Goal: Transaction & Acquisition: Book appointment/travel/reservation

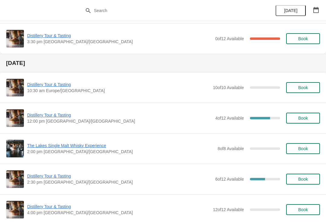
scroll to position [116, 0]
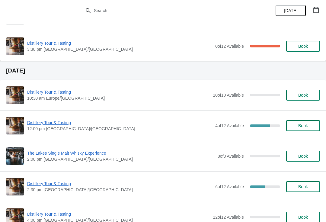
click at [55, 90] on span "Distillery Tour & Tasting" at bounding box center [118, 92] width 182 height 6
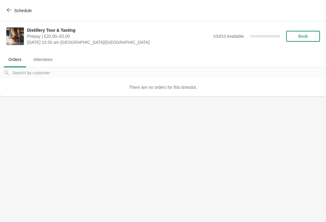
click at [299, 36] on span "Book" at bounding box center [303, 36] width 10 height 5
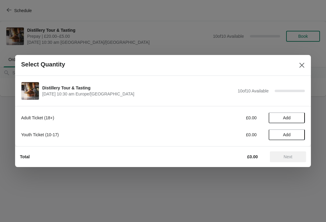
click at [289, 114] on button "Add" at bounding box center [286, 117] width 36 height 11
click at [294, 116] on icon at bounding box center [297, 118] width 6 height 6
click at [299, 117] on icon at bounding box center [297, 118] width 6 height 6
click at [299, 116] on icon at bounding box center [297, 118] width 6 height 6
click at [299, 118] on icon at bounding box center [297, 118] width 6 height 6
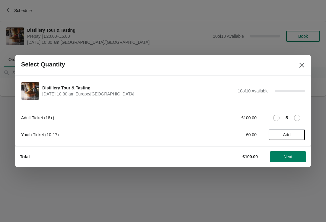
click at [293, 153] on button "Next" at bounding box center [288, 156] width 36 height 11
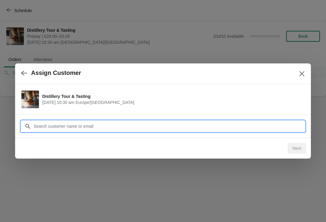
click at [210, 121] on input "Customer" at bounding box center [168, 126] width 271 height 11
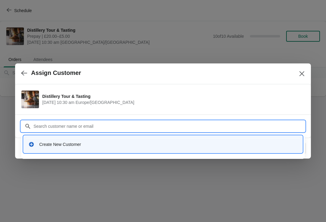
click at [62, 146] on div "Create New Customer" at bounding box center [168, 144] width 258 height 6
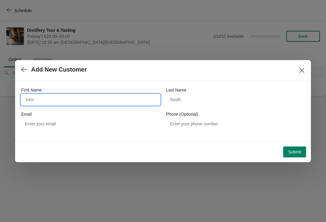
click at [71, 97] on input "First Name" at bounding box center [90, 99] width 139 height 11
type input "[PERSON_NAME]"
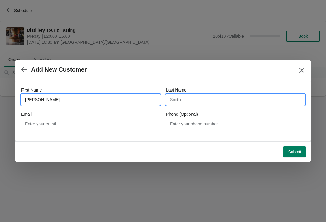
click at [215, 99] on input "Last Name" at bounding box center [235, 99] width 139 height 11
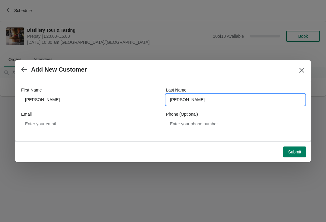
type input "[PERSON_NAME]"
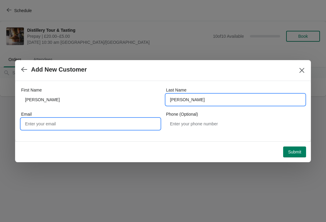
click at [86, 122] on input "Email" at bounding box center [90, 123] width 139 height 11
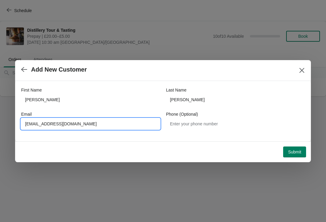
click at [68, 123] on input "[EMAIL_ADDRESS][DOMAIN_NAME]" at bounding box center [90, 123] width 139 height 11
type input "[EMAIL_ADDRESS][DOMAIN_NAME]"
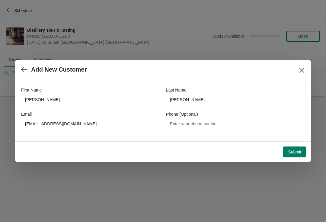
click at [299, 150] on span "Submit" at bounding box center [294, 151] width 13 height 5
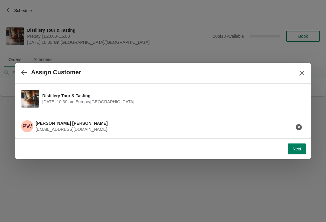
click at [299, 149] on span "Next" at bounding box center [296, 148] width 9 height 5
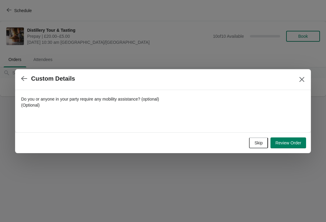
click at [258, 141] on span "Skip" at bounding box center [258, 142] width 8 height 5
